Goal: Transaction & Acquisition: Purchase product/service

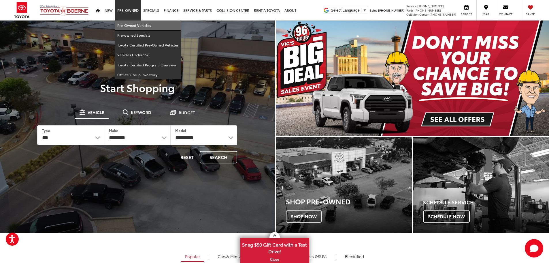
click at [133, 26] on link "Pre-Owned Vehicles" at bounding box center [148, 25] width 66 height 10
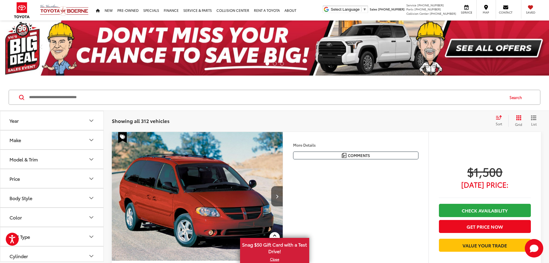
click at [89, 160] on icon "Model & Trim" at bounding box center [91, 159] width 7 height 7
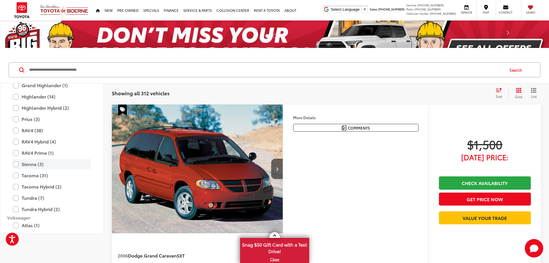
scroll to position [1153, 0]
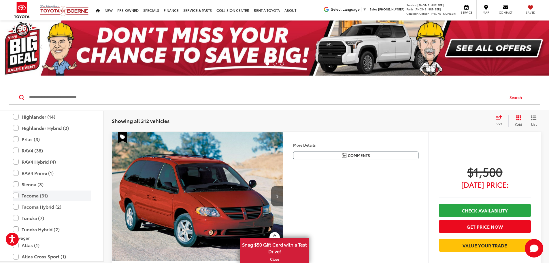
click at [16, 196] on label "Tacoma (31)" at bounding box center [52, 195] width 78 height 10
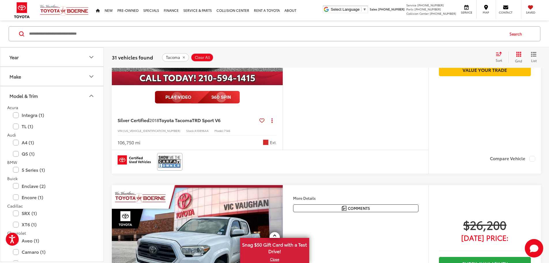
click at [90, 97] on icon "Model & Trim" at bounding box center [91, 96] width 3 height 2
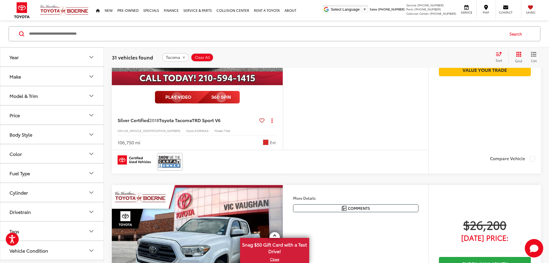
click at [93, 61] on button "Year" at bounding box center [52, 57] width 104 height 19
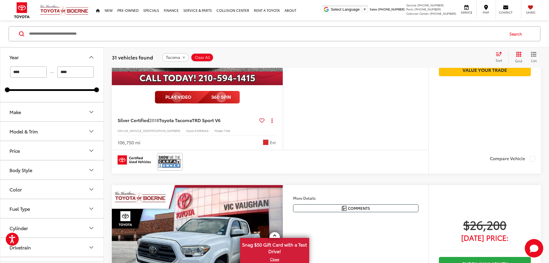
drag, startPoint x: 33, startPoint y: 71, endPoint x: 13, endPoint y: 75, distance: 20.6
click at [11, 76] on input "****" at bounding box center [28, 71] width 37 height 11
type input "****"
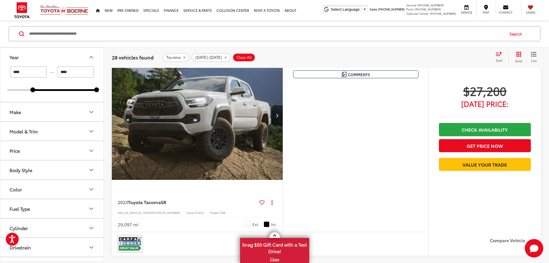
scroll to position [323, 0]
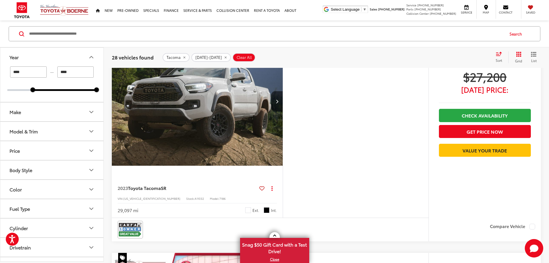
click at [0, 0] on button "More..." at bounding box center [0, 0] width 0 height 0
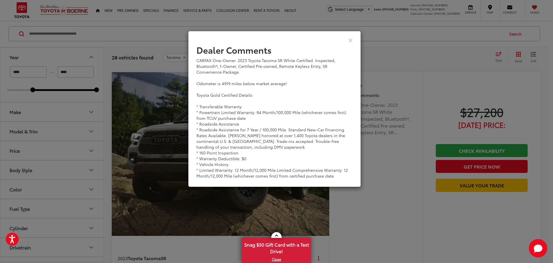
click at [378, 167] on div "Dealer Comments CARFAX One-Owner. 2023 Toyota Tacoma SR White Certified. Inspec…" at bounding box center [276, 131] width 553 height 263
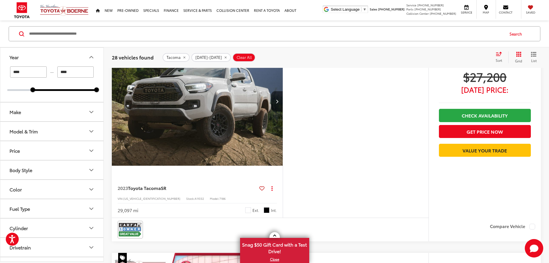
click at [0, 0] on button "More..." at bounding box center [0, 0] width 0 height 0
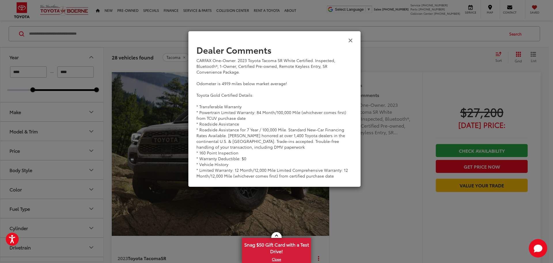
click at [352, 38] on icon "Close" at bounding box center [350, 40] width 5 height 6
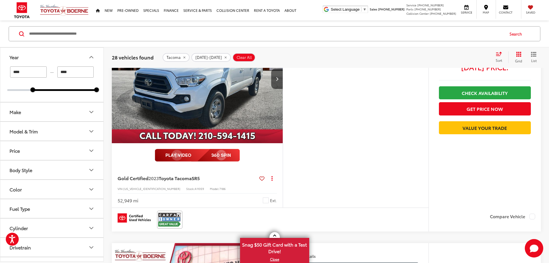
scroll to position [525, 0]
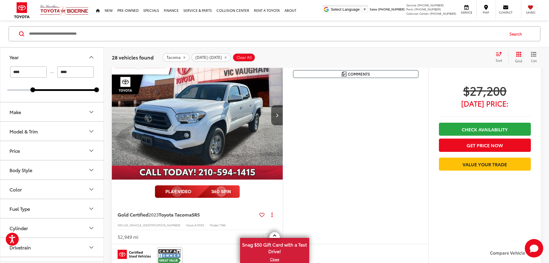
click at [89, 61] on button "Year" at bounding box center [52, 57] width 104 height 19
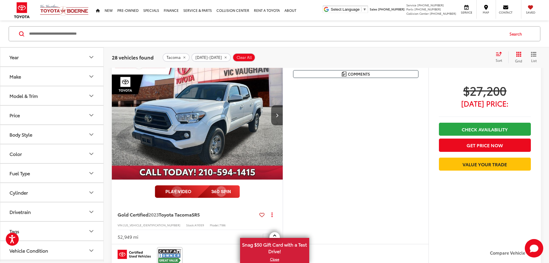
click at [95, 114] on button "Price" at bounding box center [52, 114] width 104 height 19
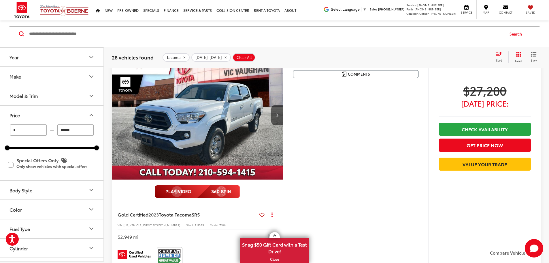
drag, startPoint x: 91, startPoint y: 131, endPoint x: 51, endPoint y: 129, distance: 40.1
click at [39, 135] on div "* — ****** 0 71000" at bounding box center [51, 136] width 89 height 24
type input "******"
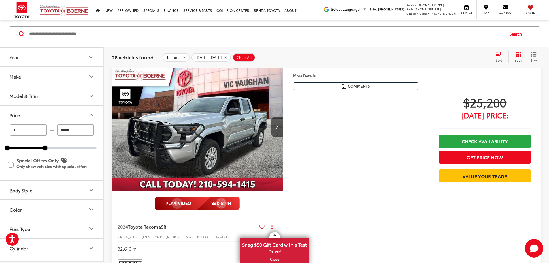
scroll to position [64, 0]
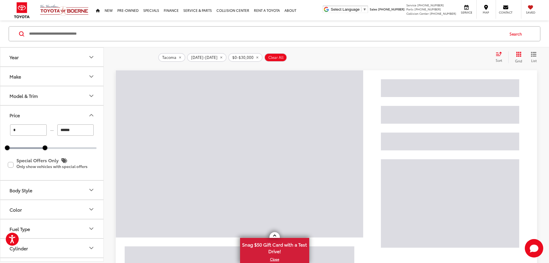
click at [89, 114] on icon "Price" at bounding box center [91, 115] width 7 height 7
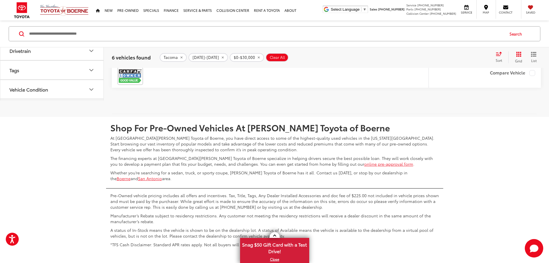
scroll to position [1389, 0]
click at [0, 0] on button "More..." at bounding box center [0, 0] width 0 height 0
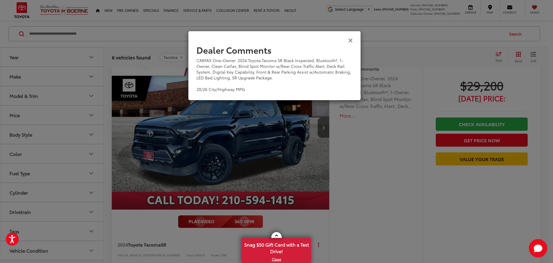
click at [349, 38] on icon "Close" at bounding box center [350, 40] width 5 height 6
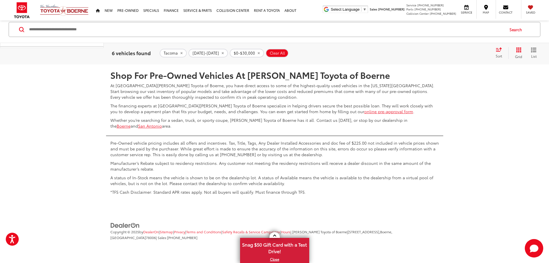
scroll to position [1476, 0]
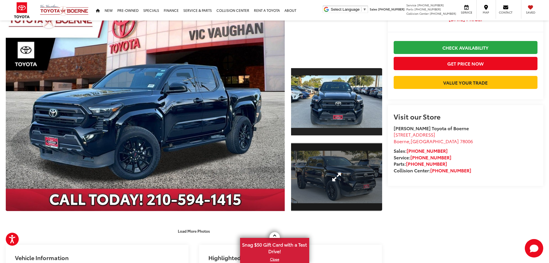
scroll to position [58, 0]
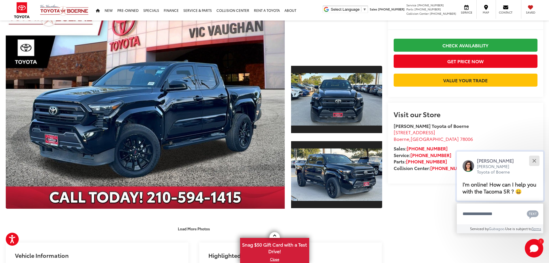
click at [536, 161] on button "Close" at bounding box center [534, 160] width 12 height 12
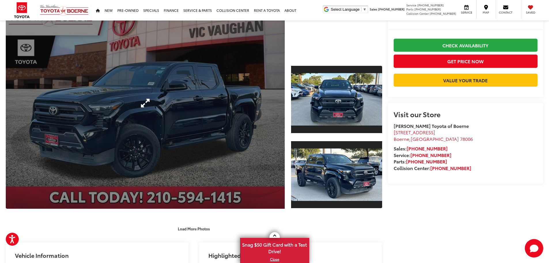
scroll to position [29, 0]
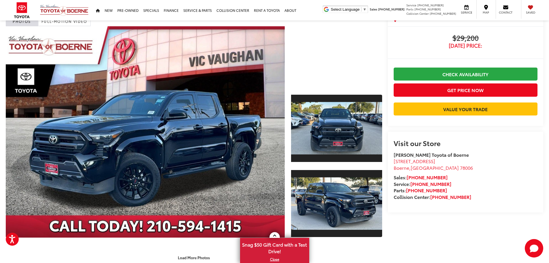
click at [324, 73] on div at bounding box center [336, 56] width 91 height 61
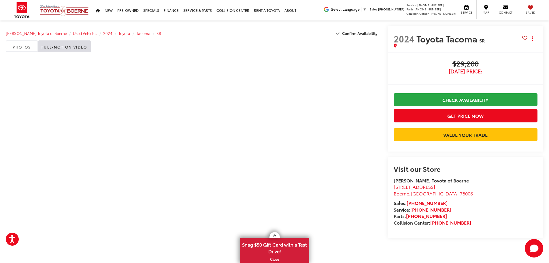
scroll to position [0, 0]
